Goal: Communication & Community: Answer question/provide support

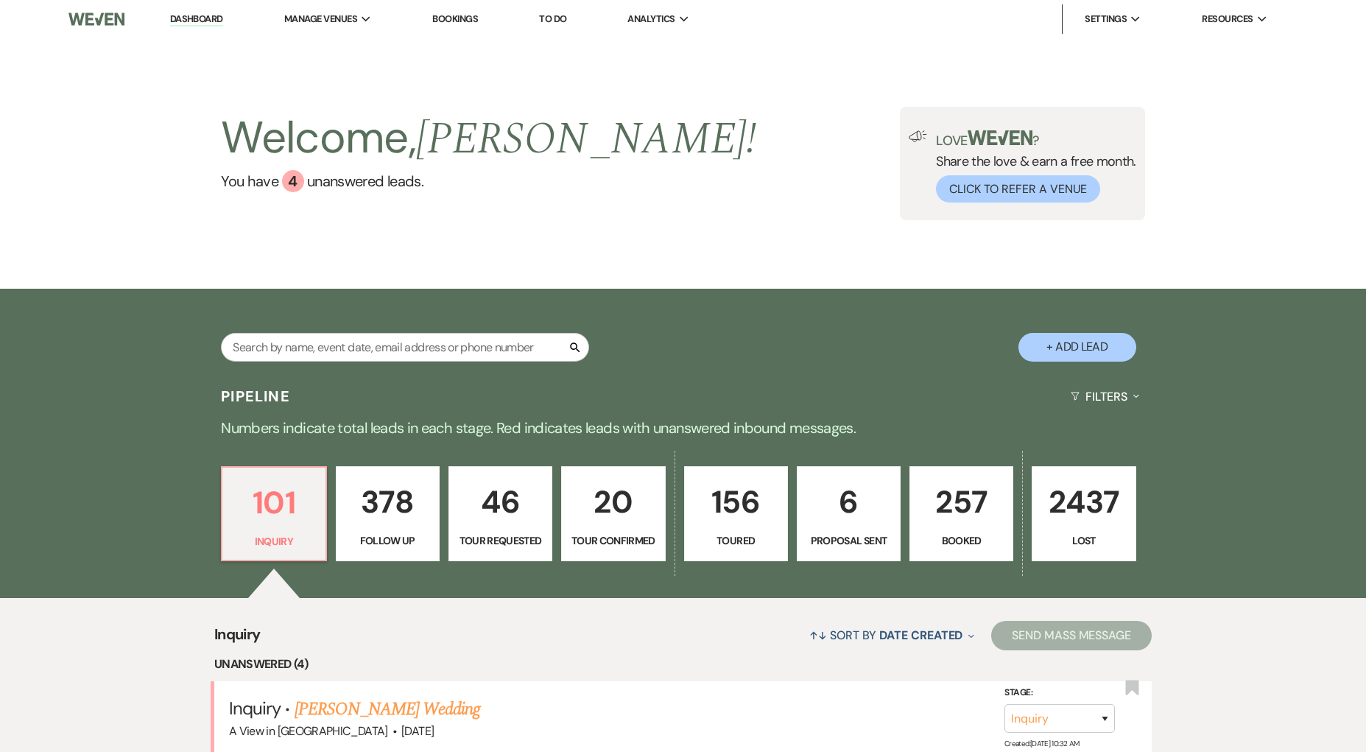
click at [464, 13] on link "Bookings" at bounding box center [455, 19] width 46 height 13
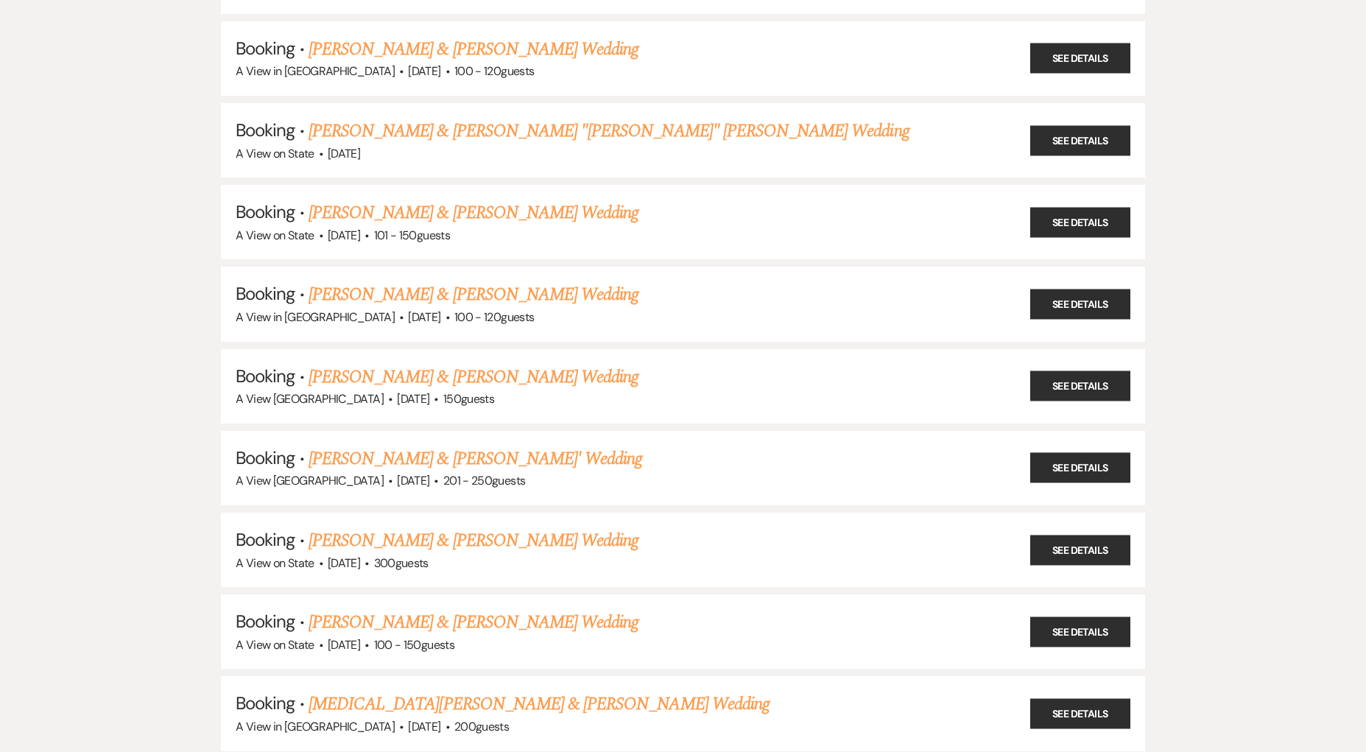
scroll to position [3762, 0]
click at [476, 280] on link "[PERSON_NAME] & [PERSON_NAME] Wedding" at bounding box center [473, 293] width 330 height 27
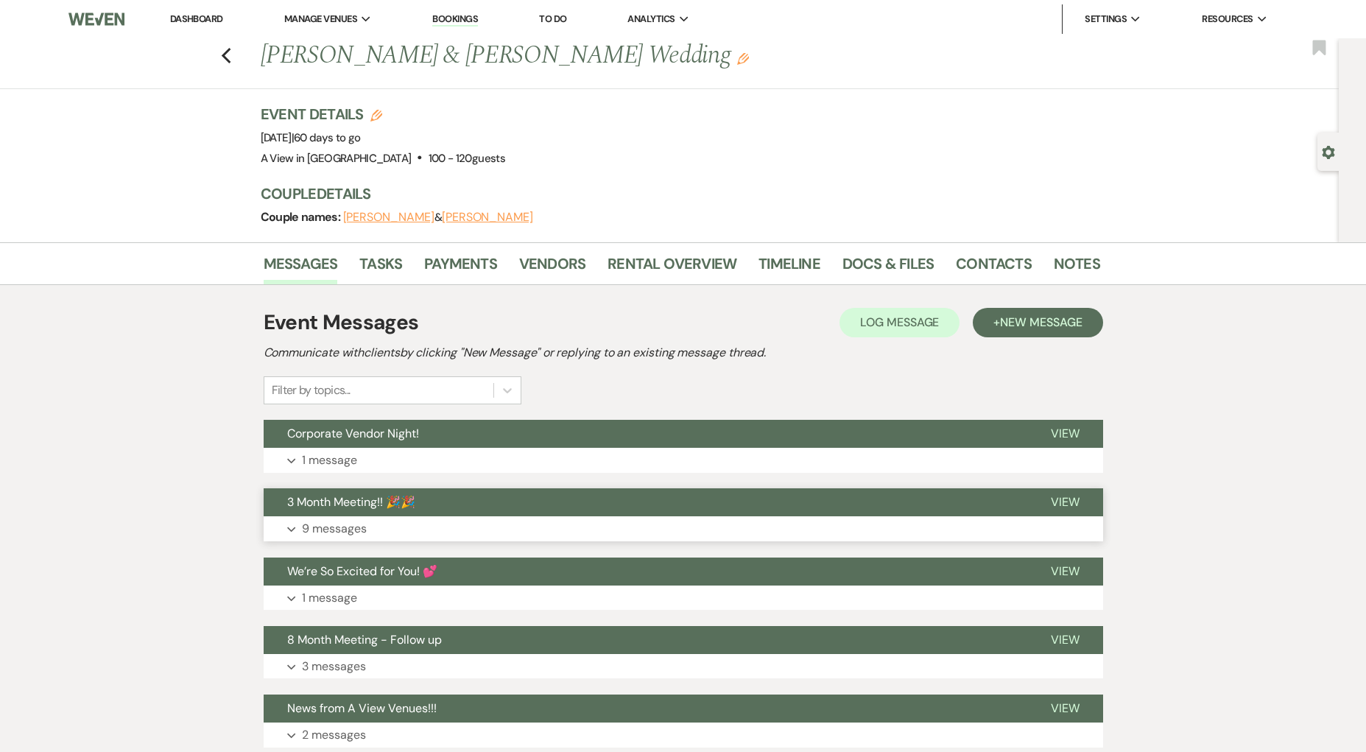
click at [361, 530] on p "9 messages" at bounding box center [334, 528] width 65 height 19
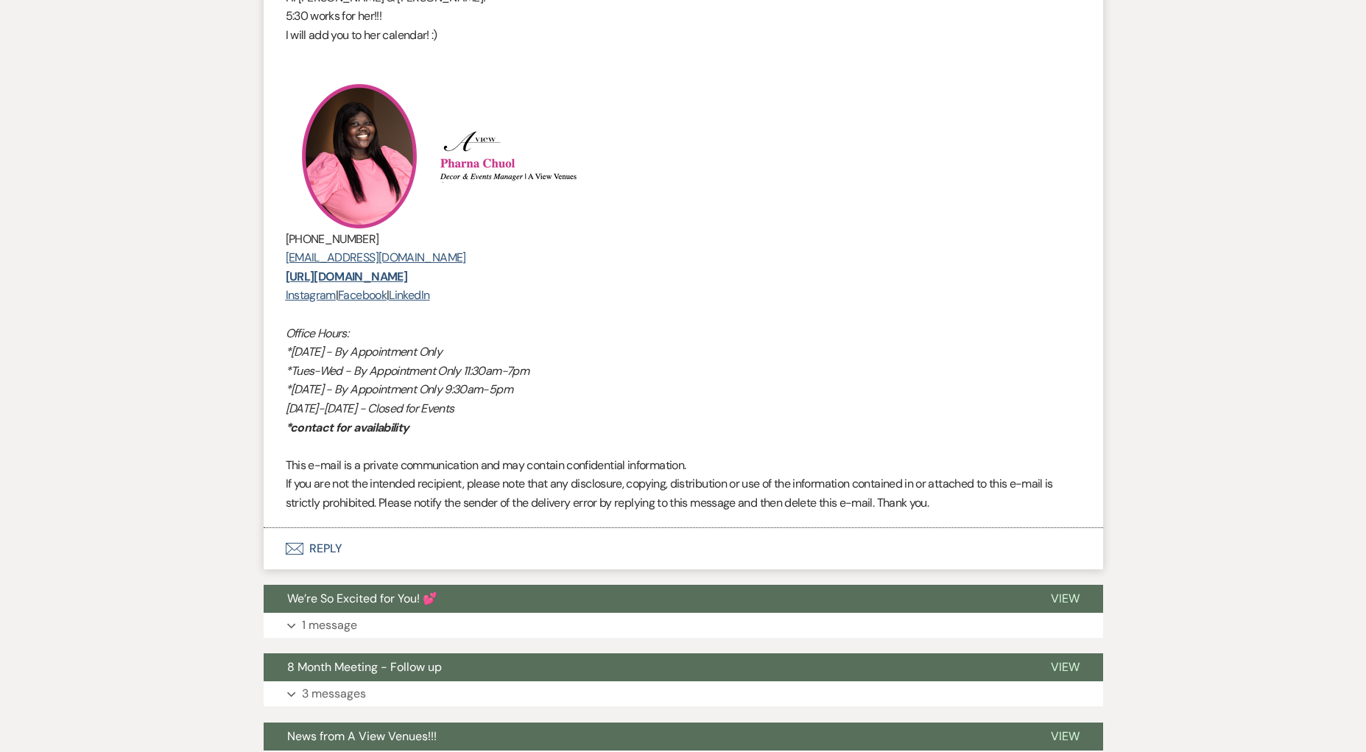
click at [333, 541] on button "Envelope Reply" at bounding box center [683, 548] width 839 height 41
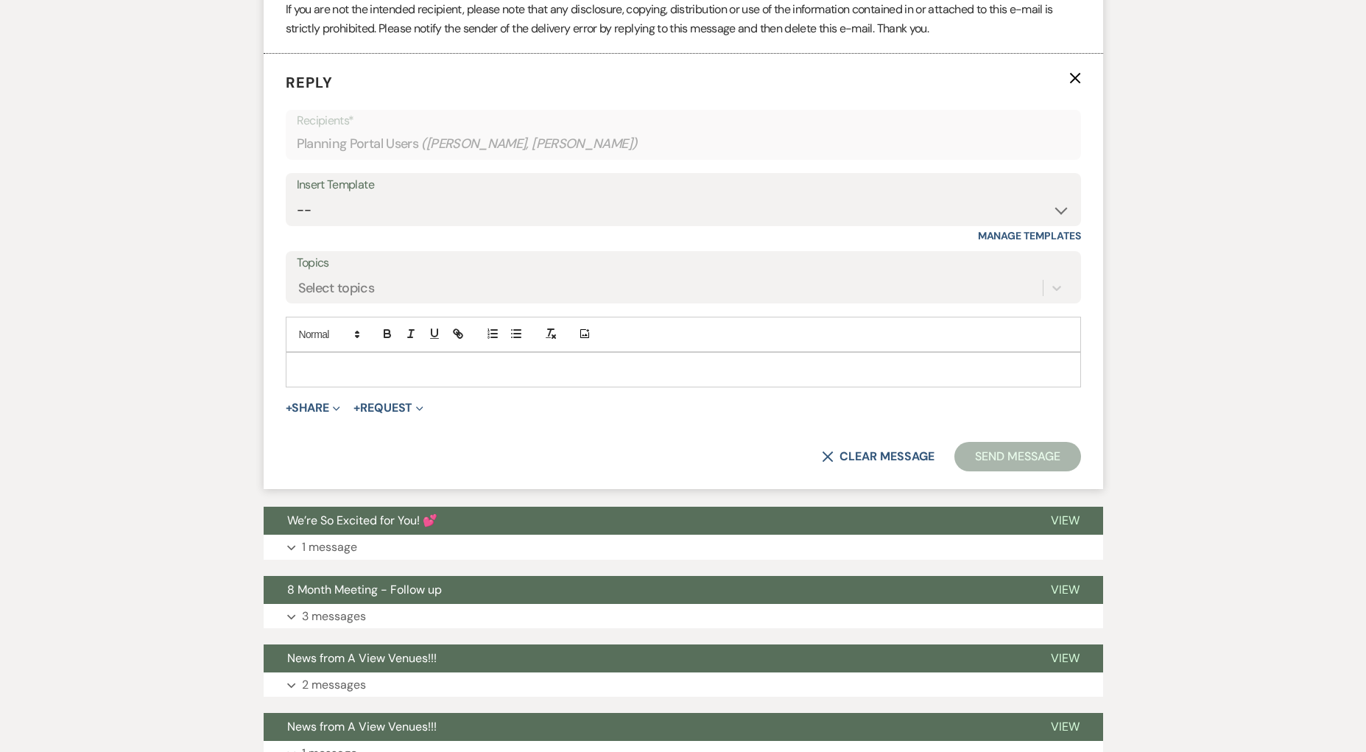
scroll to position [4036, 0]
